Goal: Find specific page/section: Find specific page/section

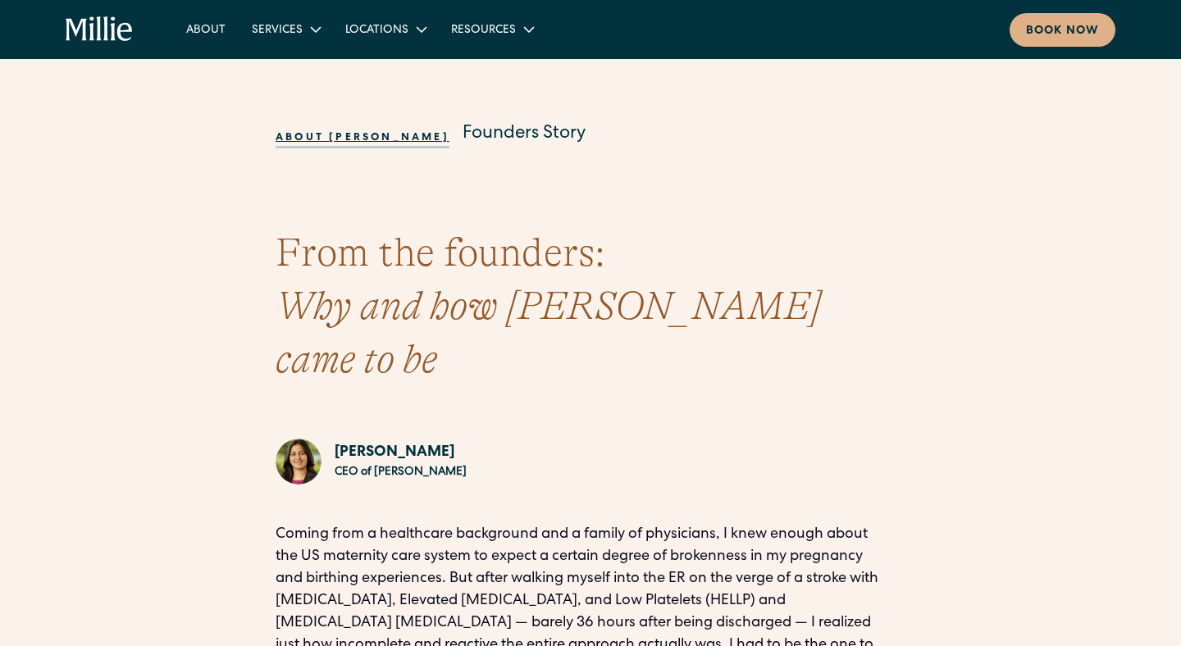
click at [116, 34] on icon "home" at bounding box center [100, 29] width 68 height 26
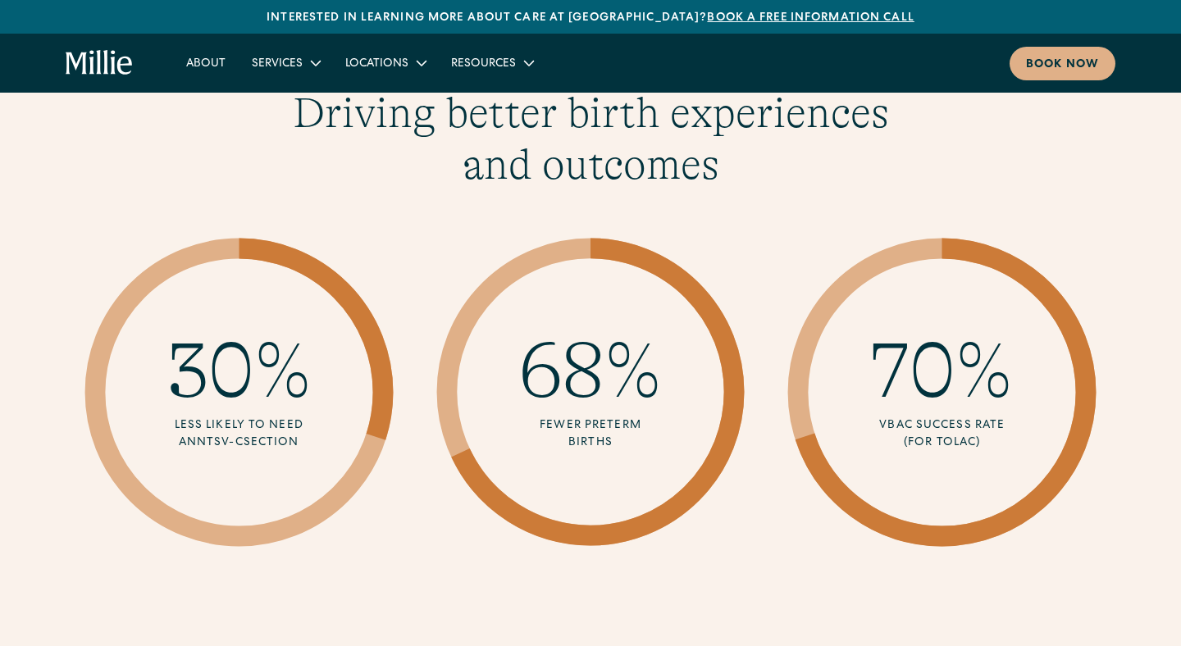
scroll to position [2439, 0]
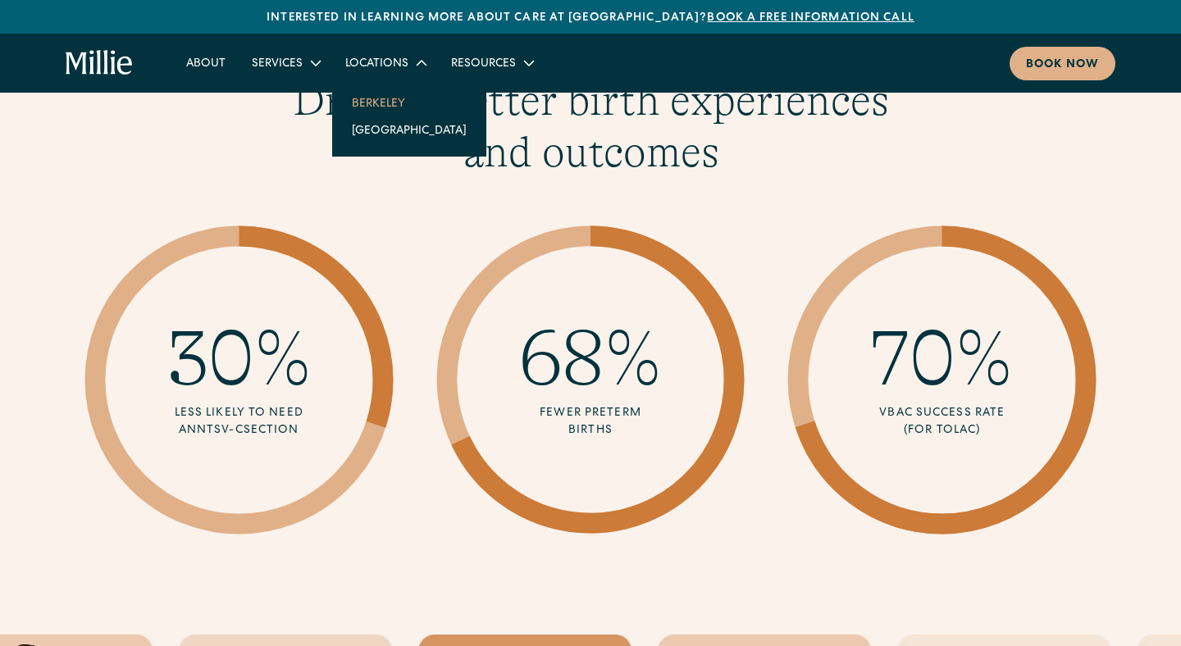
click at [389, 99] on link "Berkeley" at bounding box center [409, 102] width 141 height 27
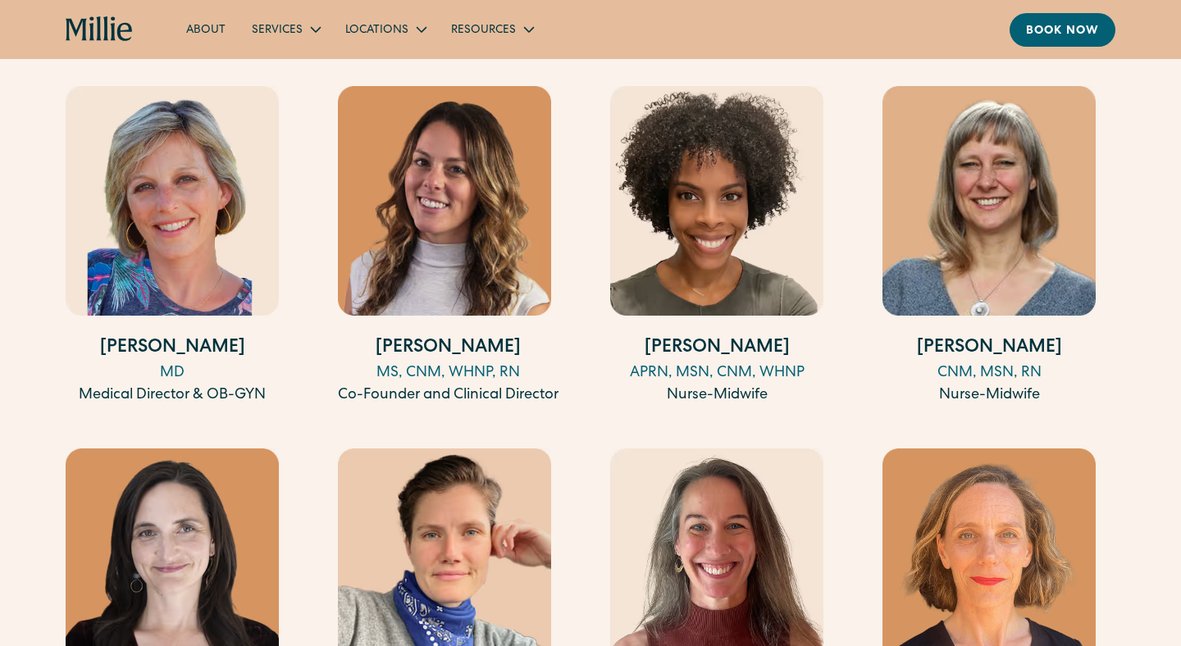
scroll to position [1639, 0]
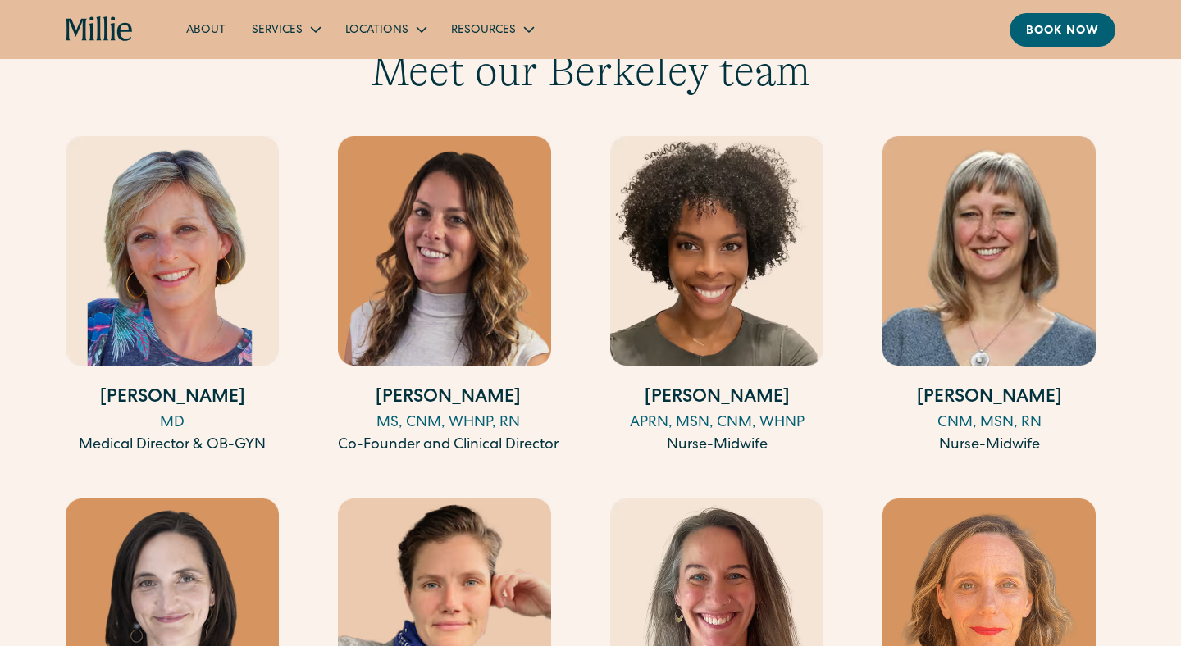
click at [747, 232] on img at bounding box center [716, 251] width 213 height 230
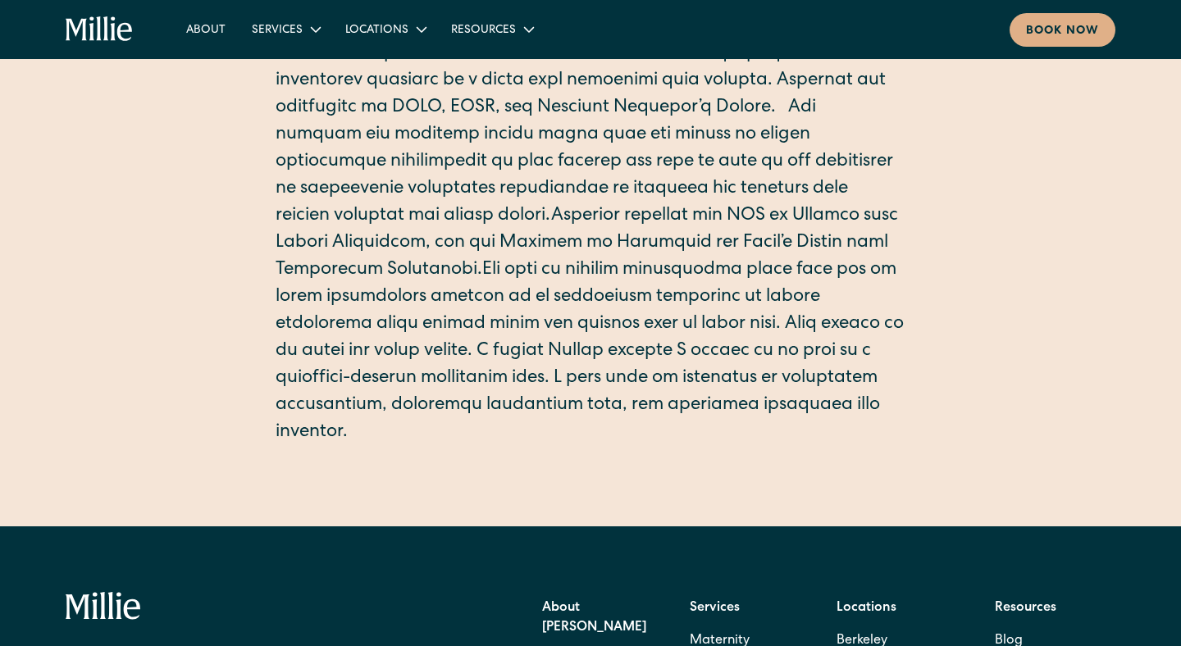
scroll to position [555, 0]
